Goal: Information Seeking & Learning: Learn about a topic

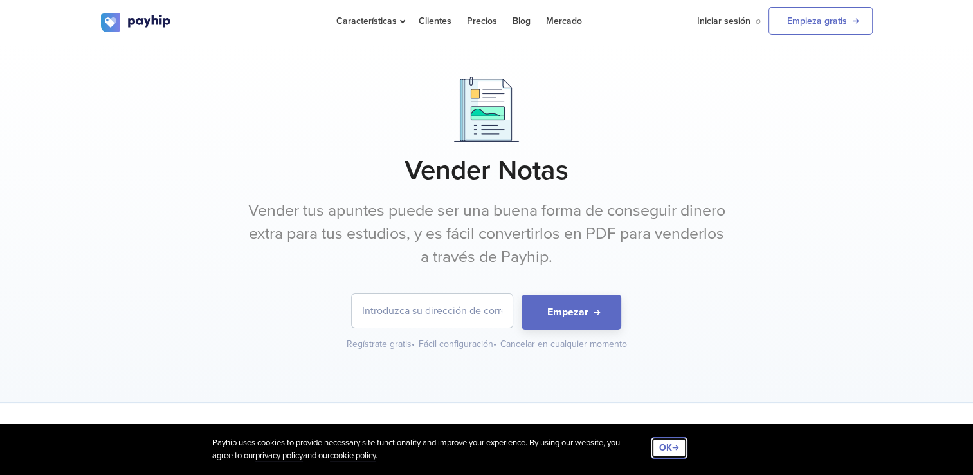
click at [676, 444] on button "OK" at bounding box center [669, 448] width 37 height 22
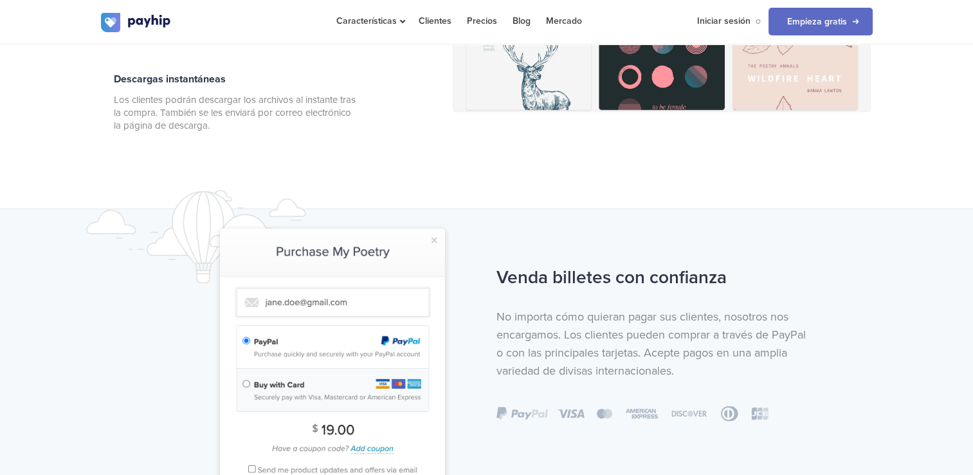
scroll to position [748, 0]
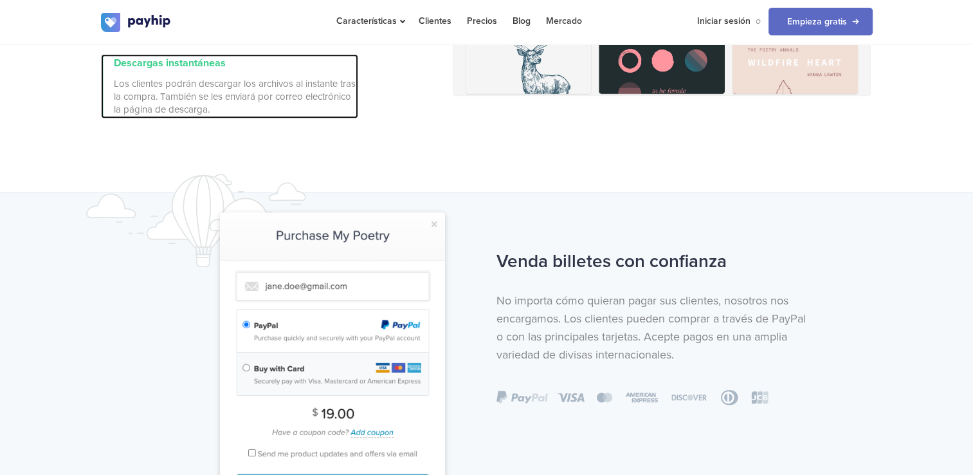
click at [223, 87] on span "Los clientes podrán descargar los archivos al instante tras la compra. También …" at bounding box center [236, 96] width 244 height 39
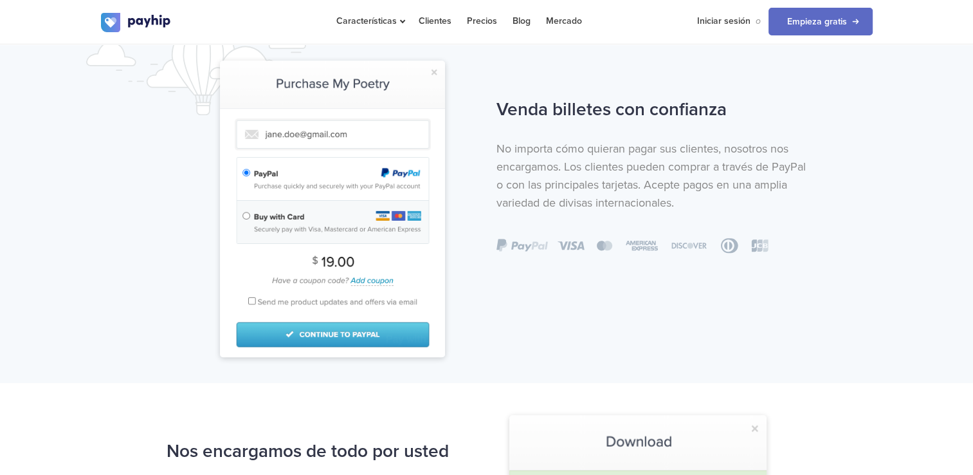
scroll to position [902, 0]
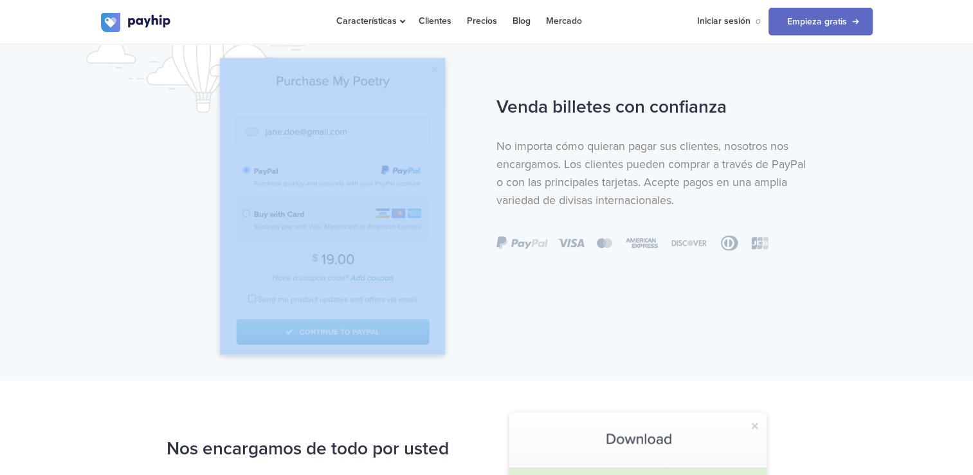
drag, startPoint x: 147, startPoint y: 243, endPoint x: 494, endPoint y: 265, distance: 347.3
click at [494, 265] on div "Venda billetes con confianza No importa cómo quieran pagar sus clientes, nosotr…" at bounding box center [486, 222] width 791 height 264
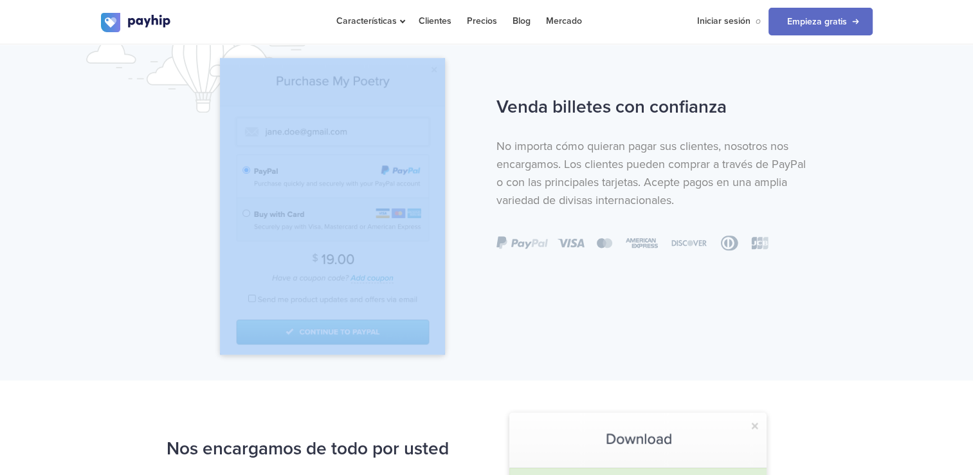
drag, startPoint x: 494, startPoint y: 265, endPoint x: 472, endPoint y: 341, distance: 79.6
click at [472, 341] on div at bounding box center [288, 222] width 395 height 264
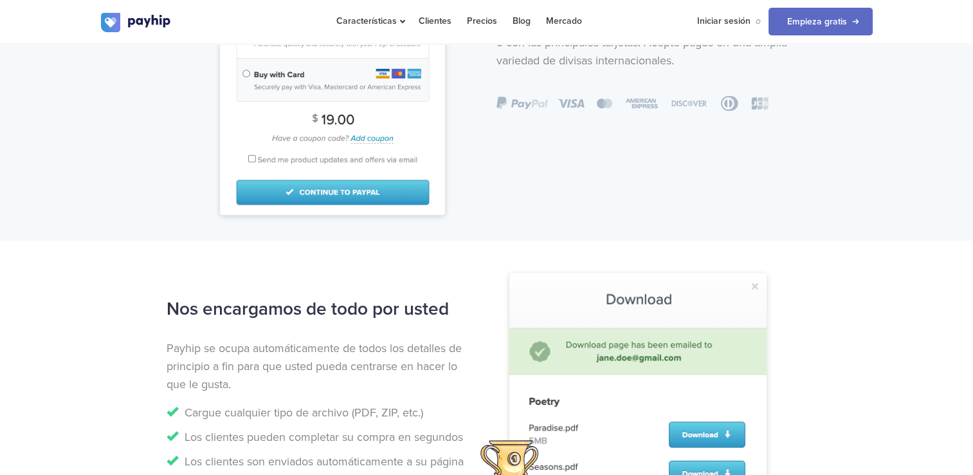
scroll to position [1034, 0]
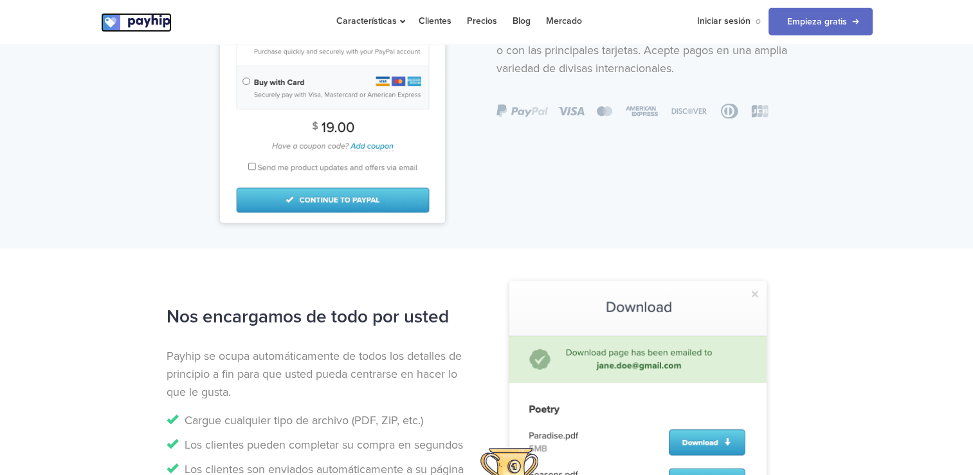
click at [138, 28] on img at bounding box center [136, 22] width 71 height 19
